Goal: Task Accomplishment & Management: Complete application form

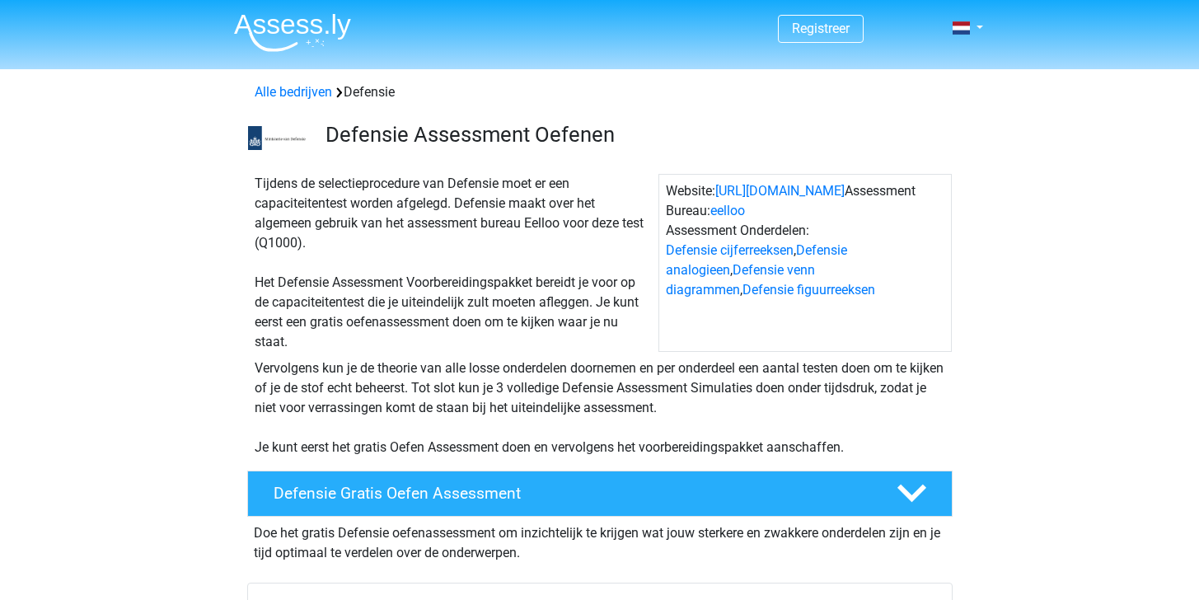
click at [992, 34] on header "Registreer Nederlands" at bounding box center [599, 34] width 1199 height 69
click at [979, 29] on link at bounding box center [962, 28] width 33 height 20
click at [936, 84] on link "Login" at bounding box center [920, 92] width 114 height 26
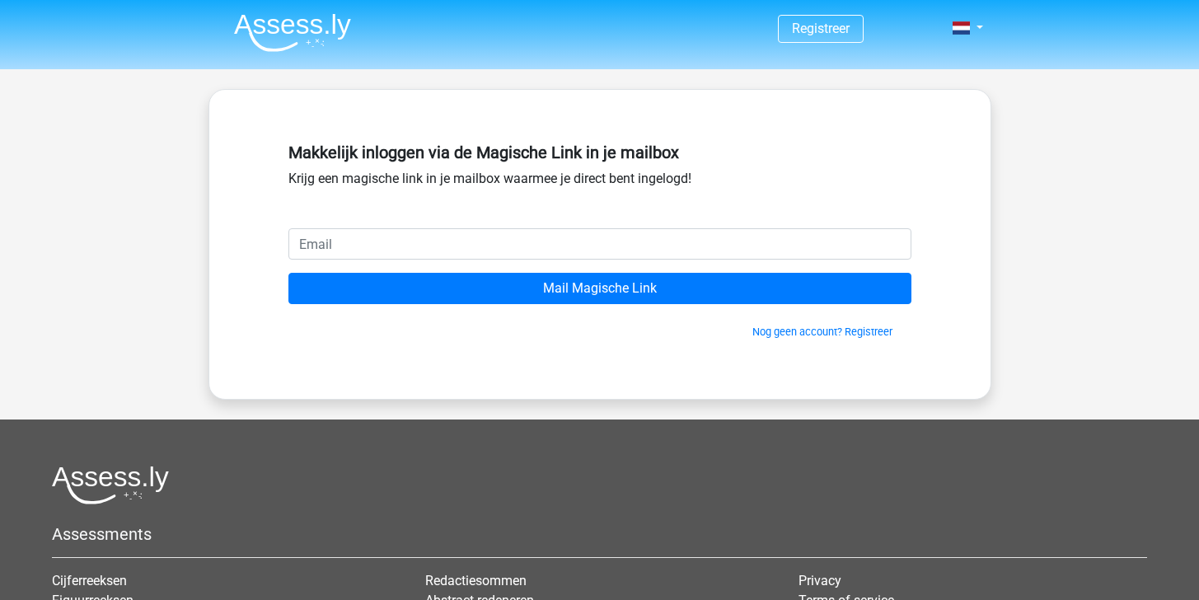
click at [506, 242] on input "email" at bounding box center [599, 243] width 623 height 31
type input "SIRKARUTO2GM"
